Goal: Task Accomplishment & Management: Manage account settings

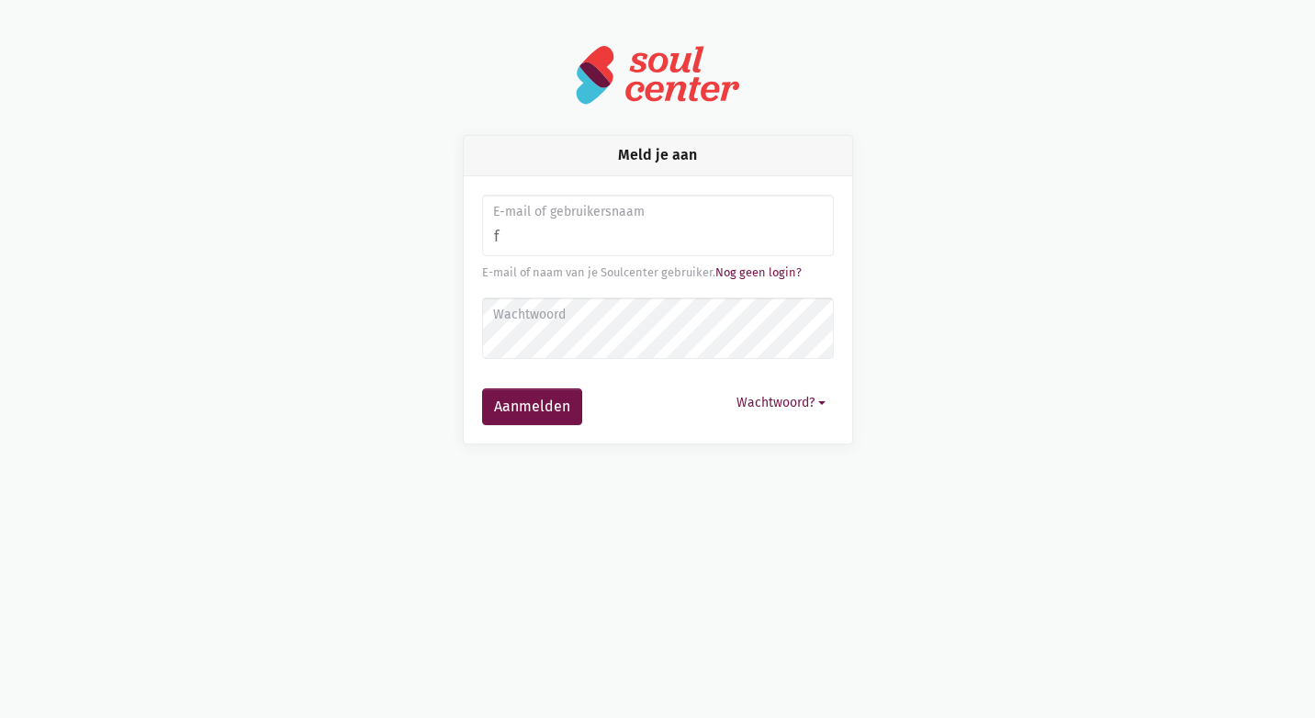
click at [482, 389] on button "Aanmelden" at bounding box center [532, 407] width 100 height 37
click at [684, 242] on input "f" at bounding box center [658, 226] width 352 height 62
type input "[EMAIL_ADDRESS][DOMAIN_NAME]"
click at [482, 389] on button "Aanmelden" at bounding box center [532, 407] width 100 height 37
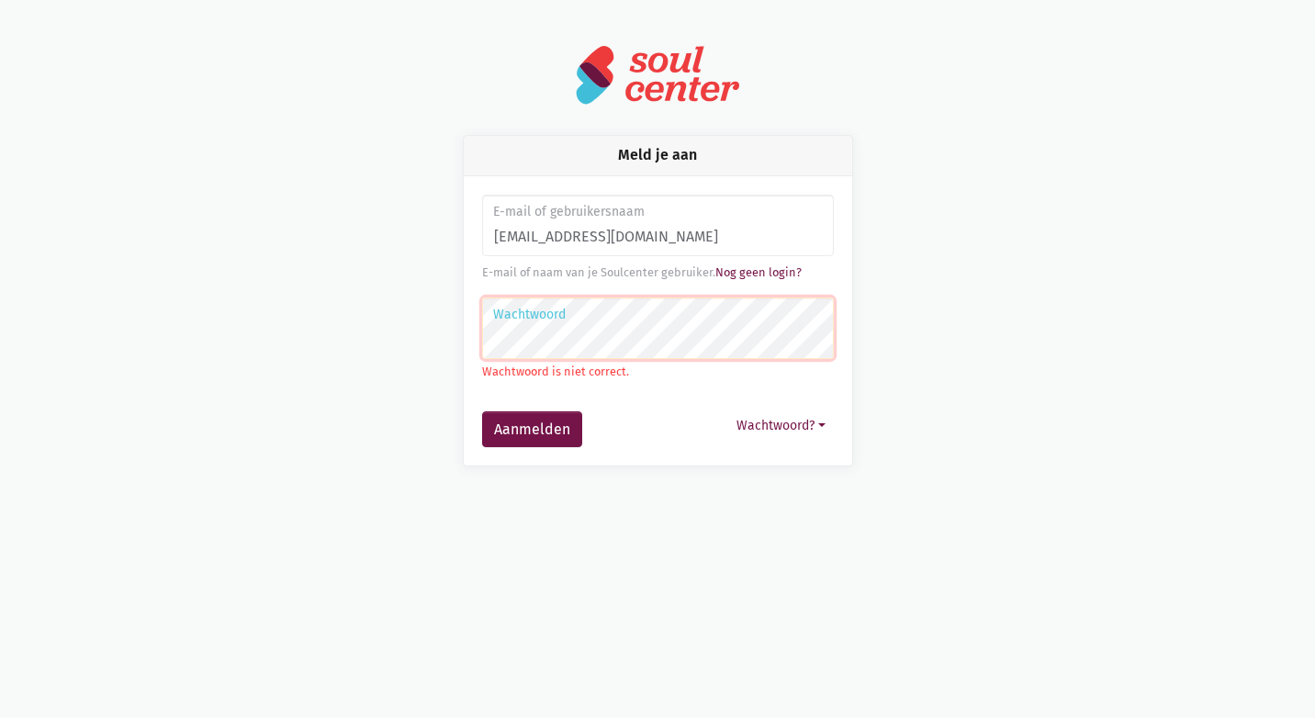
click at [482, 412] on button "Aanmelden" at bounding box center [532, 430] width 100 height 37
